Goal: Check status: Check status

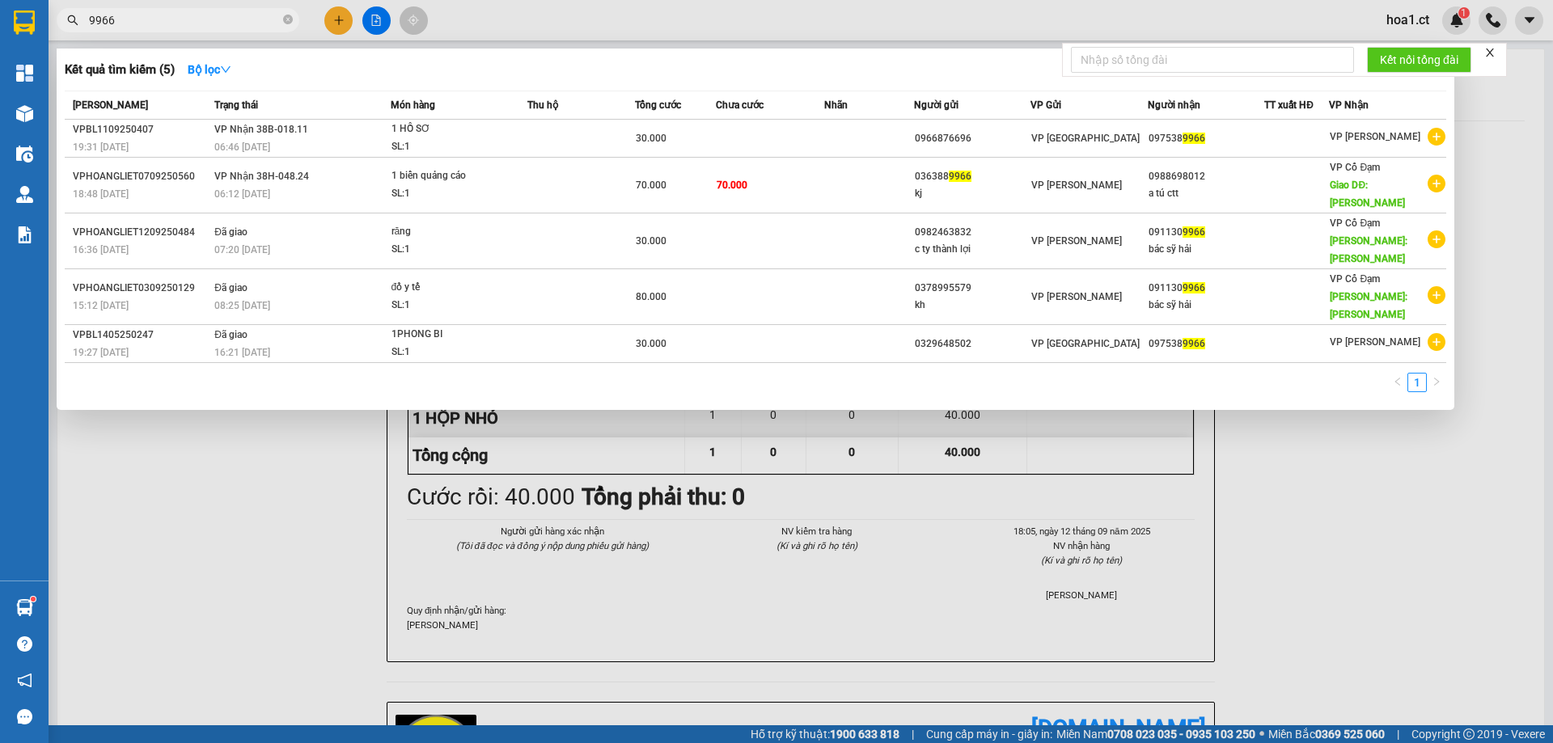
click at [193, 24] on input "9966" at bounding box center [184, 20] width 191 height 18
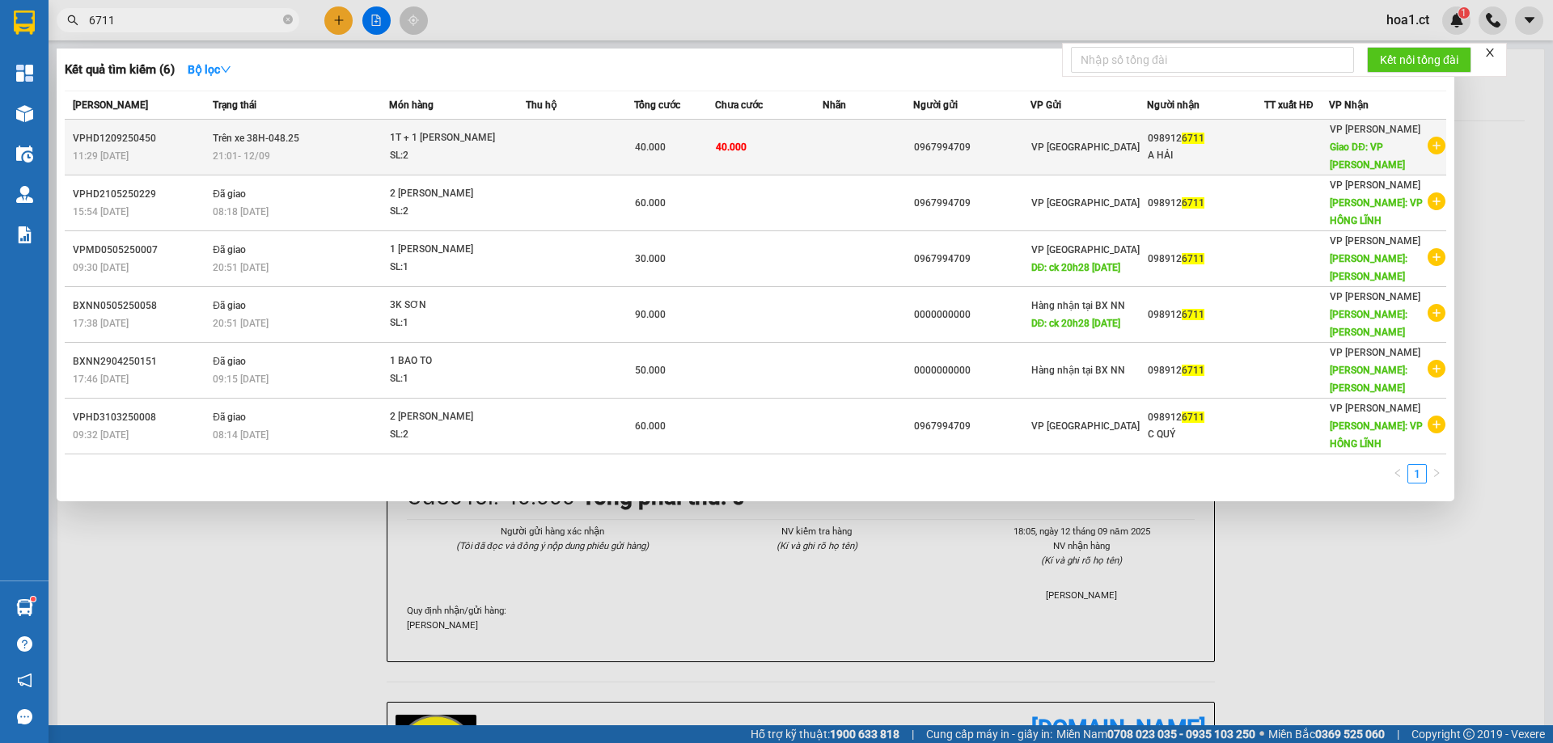
type input "6711"
click at [349, 142] on td "Trên xe 38H-048.25 21:01 [DATE]" at bounding box center [299, 148] width 180 height 56
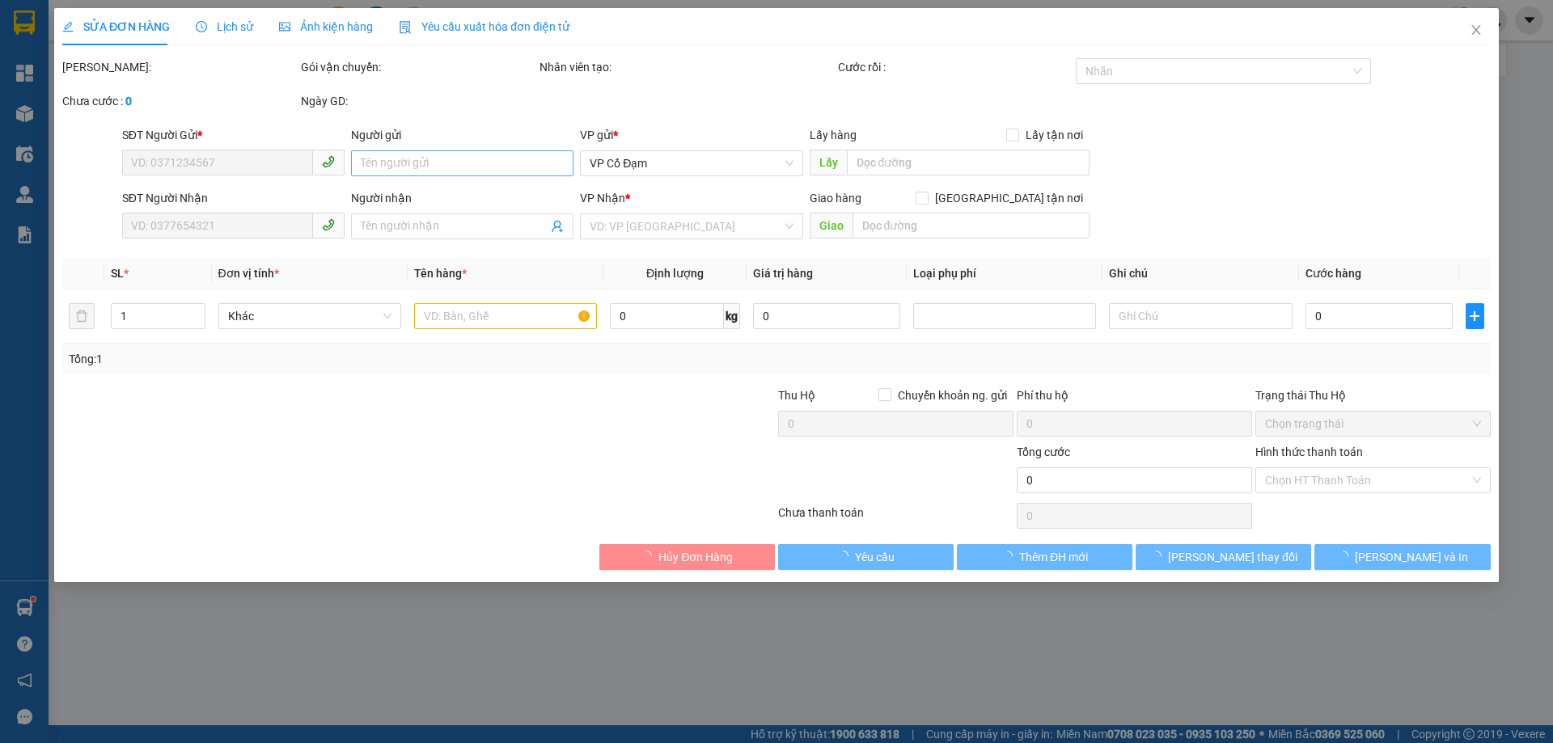
type input "0967994709"
type input "0989126711"
type input "A HẢI"
type input "VP HỒNG LĨNH"
type input "40.000"
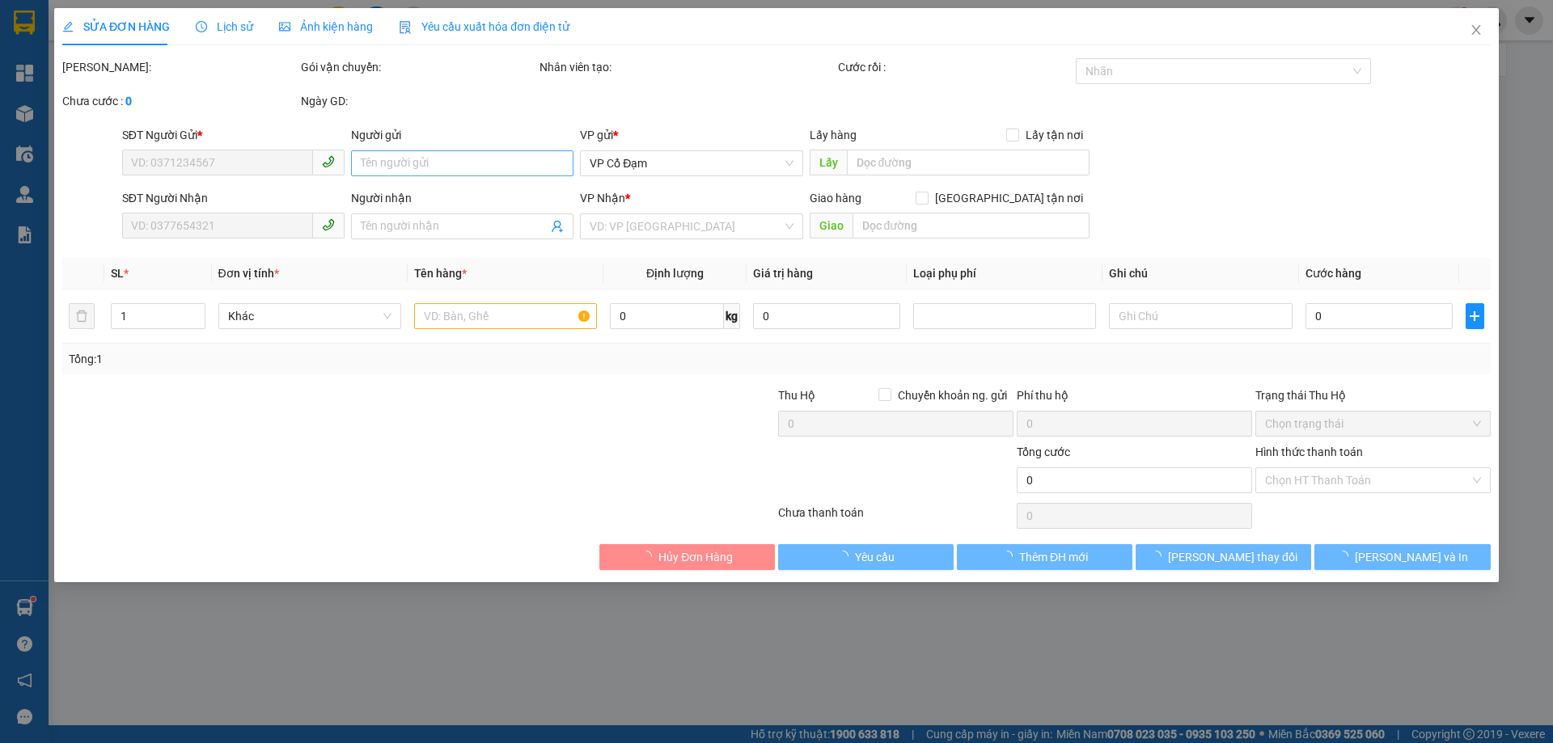
type input "40.000"
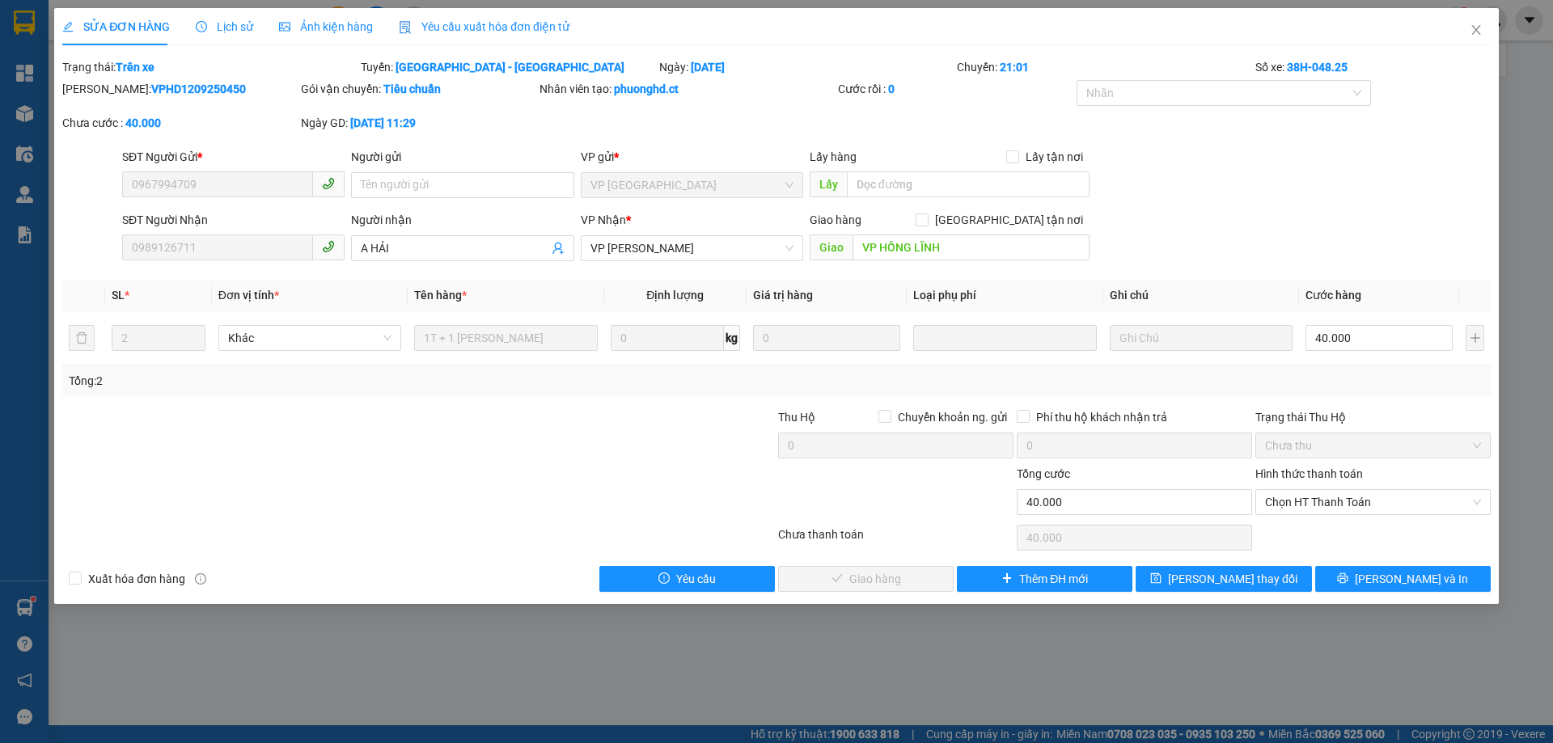
click at [225, 32] on span "Lịch sử" at bounding box center [224, 26] width 57 height 13
